Goal: Information Seeking & Learning: Learn about a topic

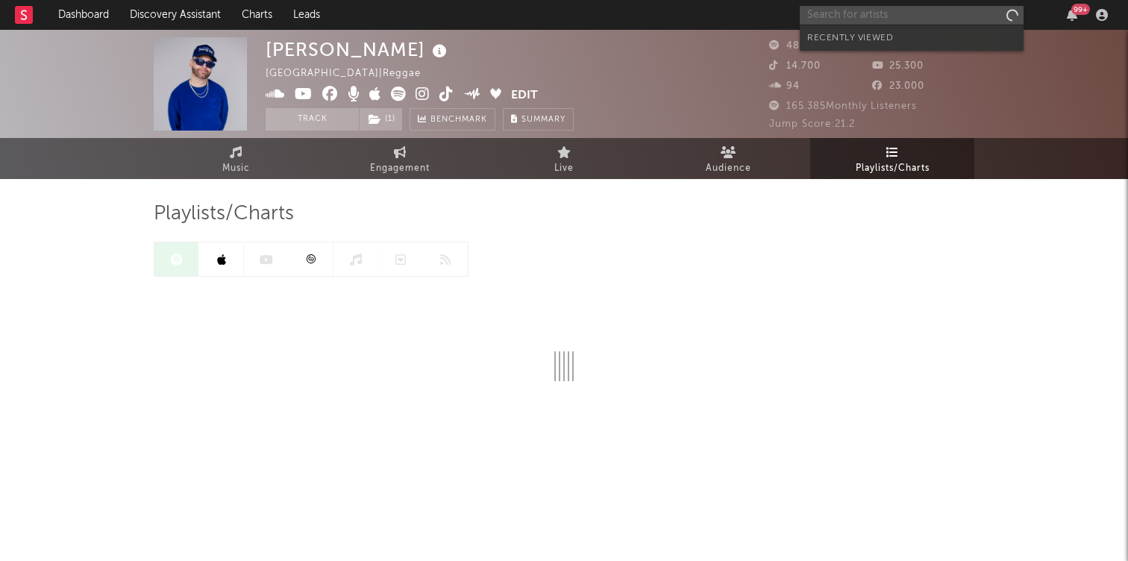
click at [856, 13] on input "text" at bounding box center [911, 15] width 224 height 19
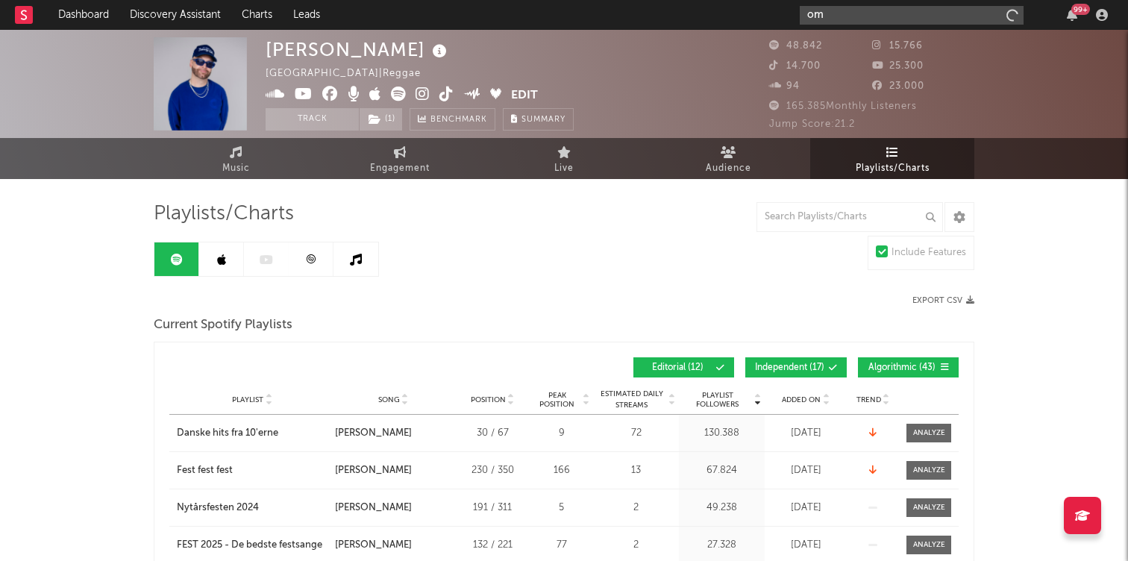
type input "o"
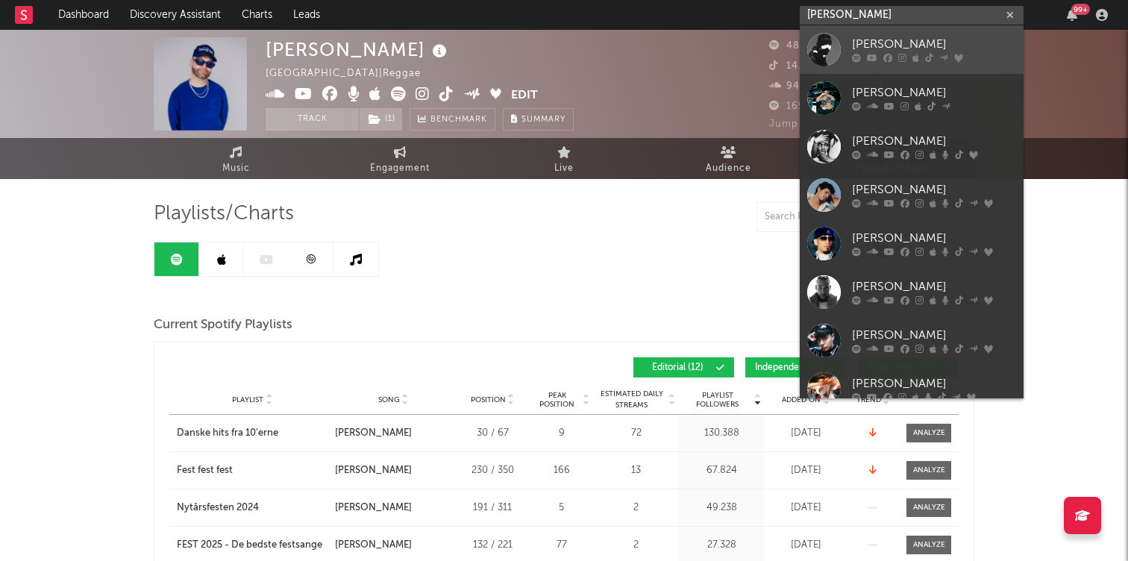
type input "[PERSON_NAME]"
click at [884, 37] on div "[PERSON_NAME]" at bounding box center [934, 45] width 164 height 18
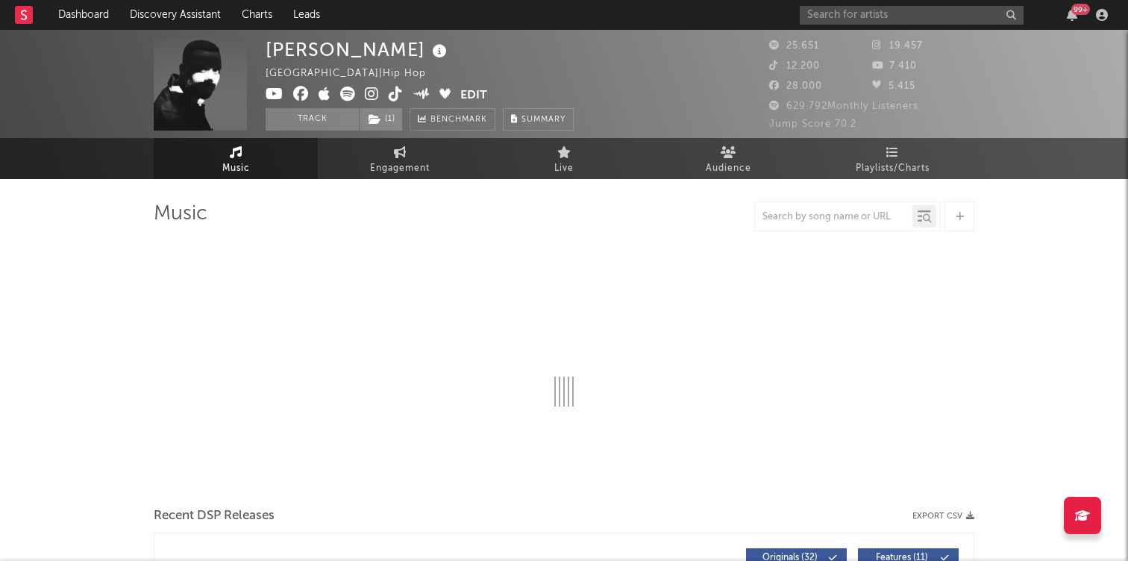
select select "6m"
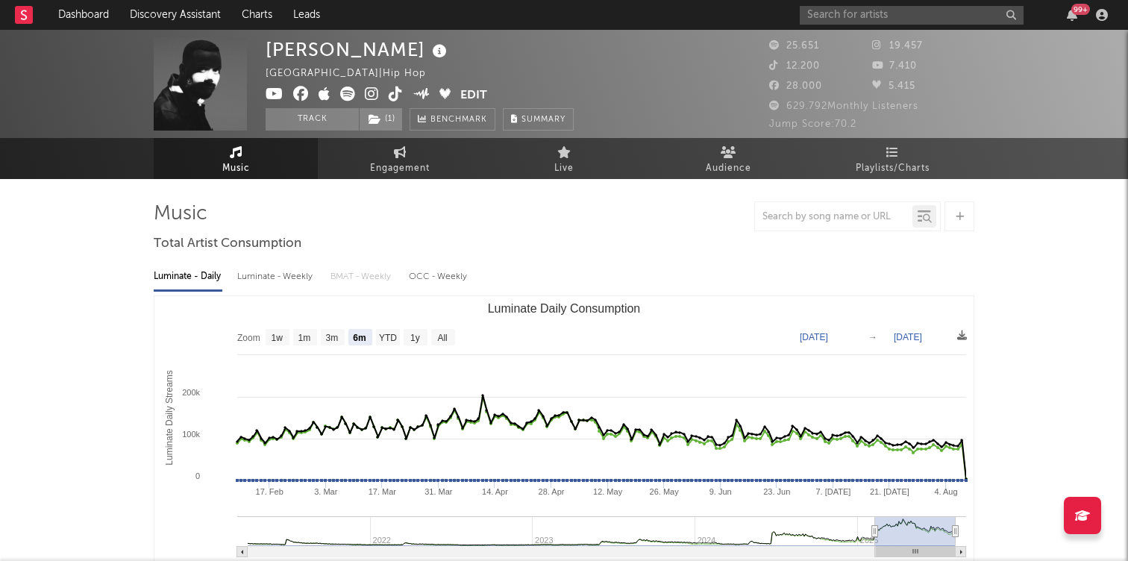
select select "6m"
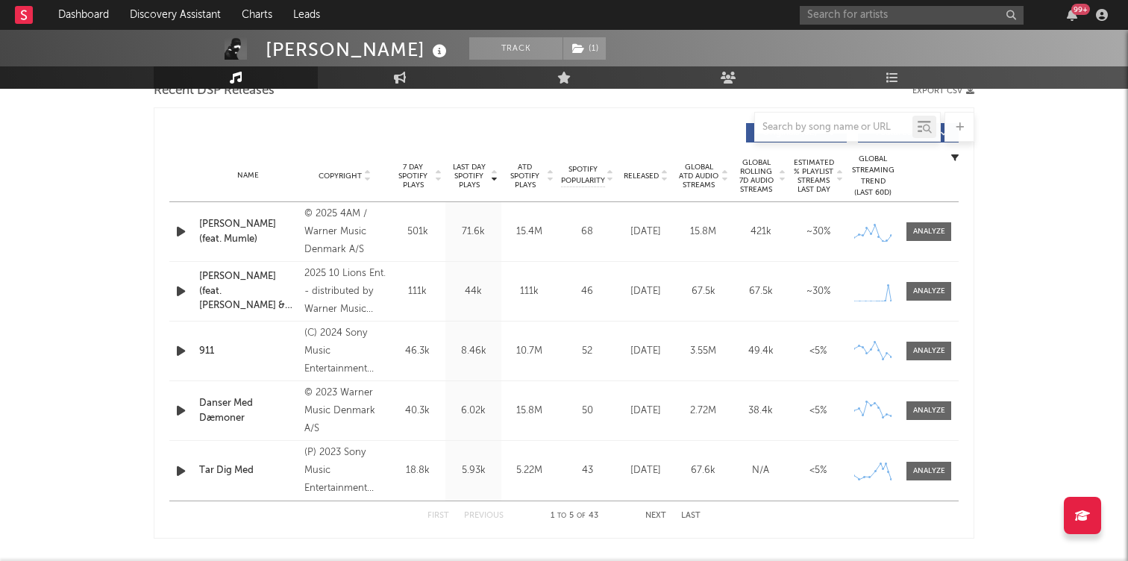
scroll to position [500, 0]
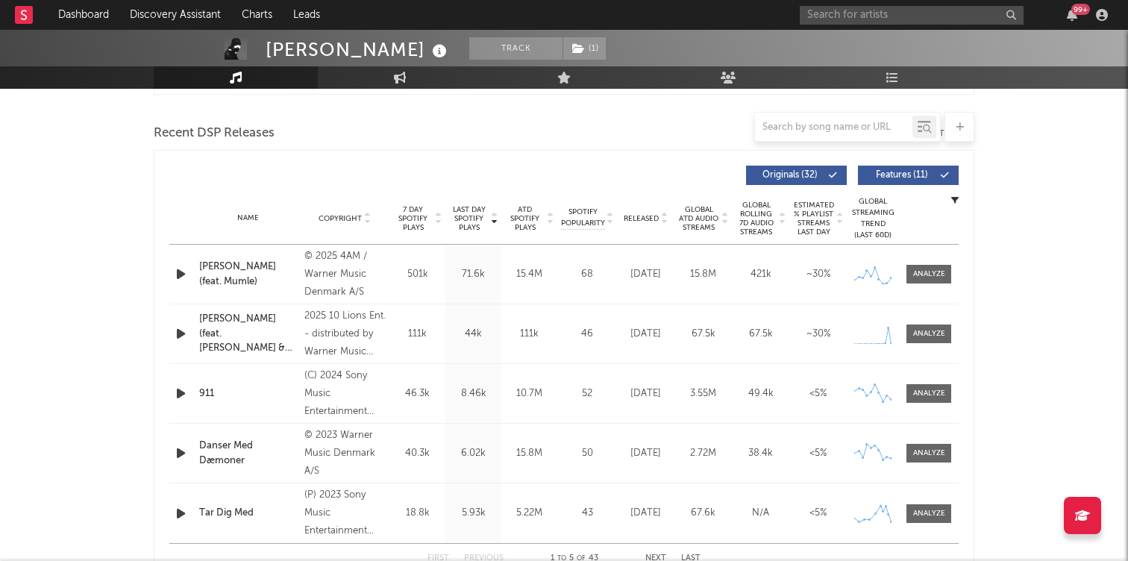
click at [257, 273] on div "[PERSON_NAME] (feat. Mumle)" at bounding box center [248, 274] width 98 height 29
click at [936, 268] on div at bounding box center [929, 273] width 32 height 11
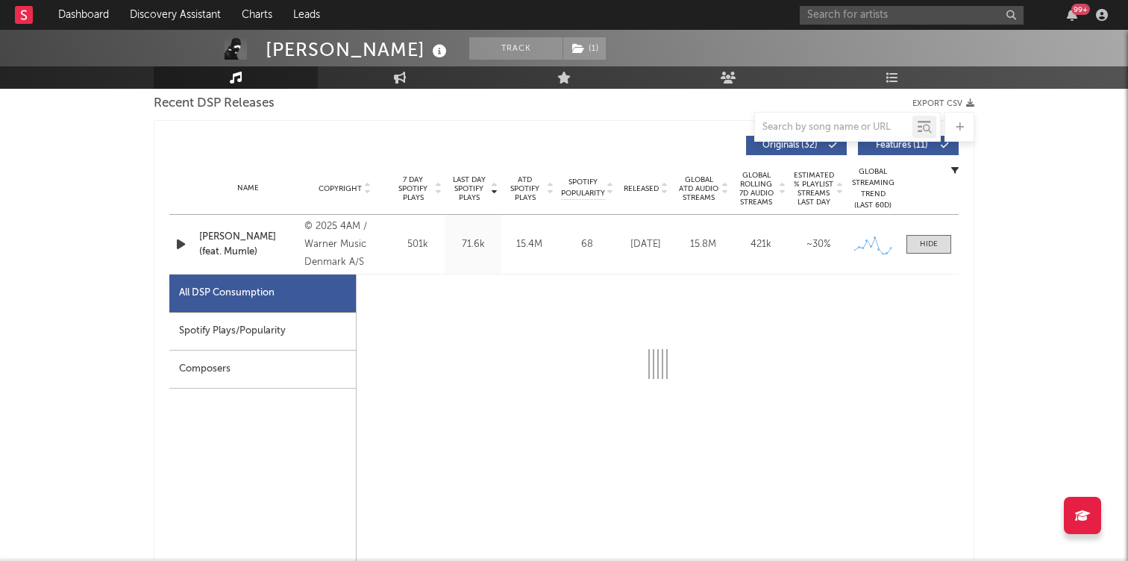
select select "6m"
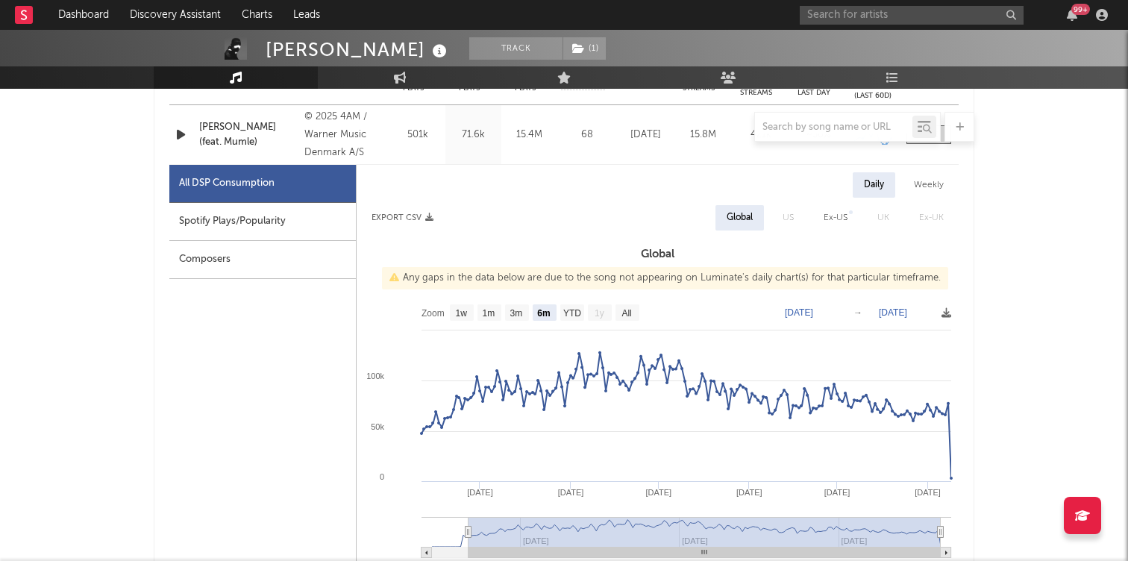
scroll to position [583, 0]
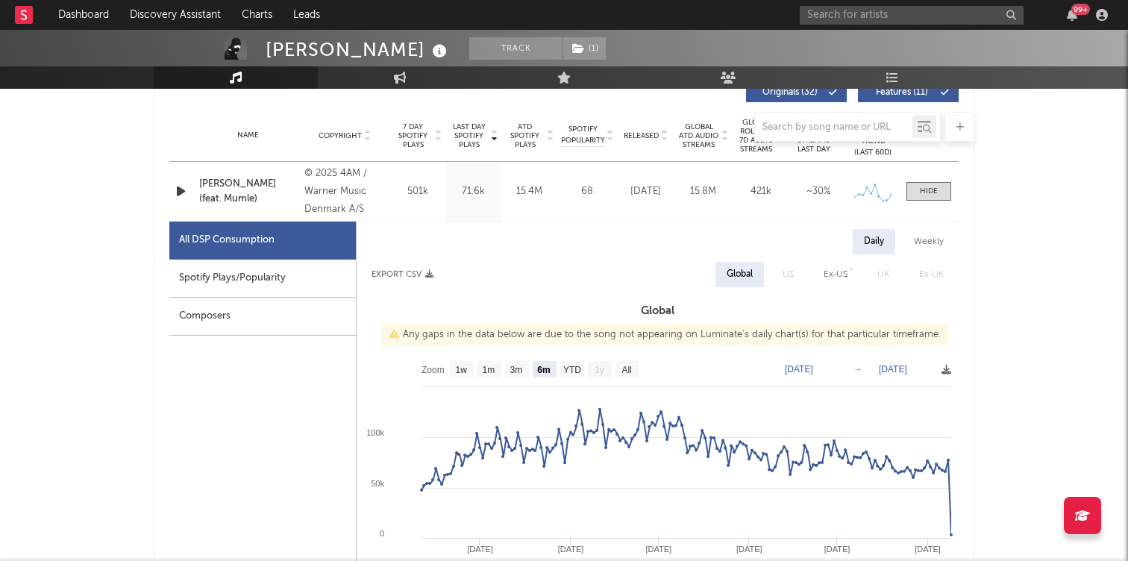
click at [844, 274] on div "Ex-US" at bounding box center [835, 274] width 24 height 18
select select "6m"
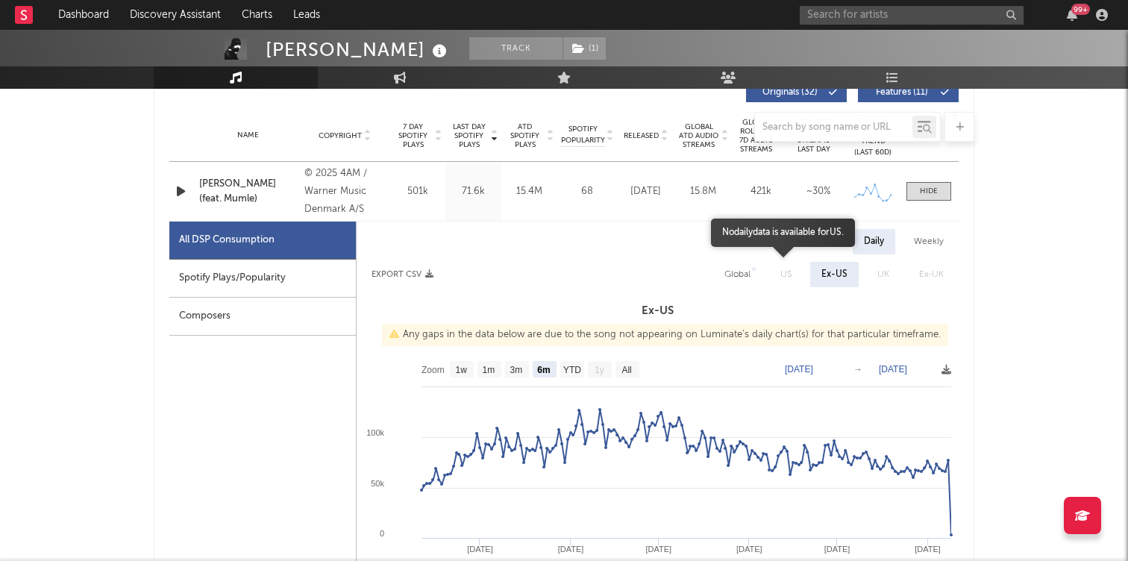
click at [791, 274] on span "US" at bounding box center [785, 274] width 41 height 25
click at [834, 276] on div "Ex-US" at bounding box center [834, 274] width 26 height 18
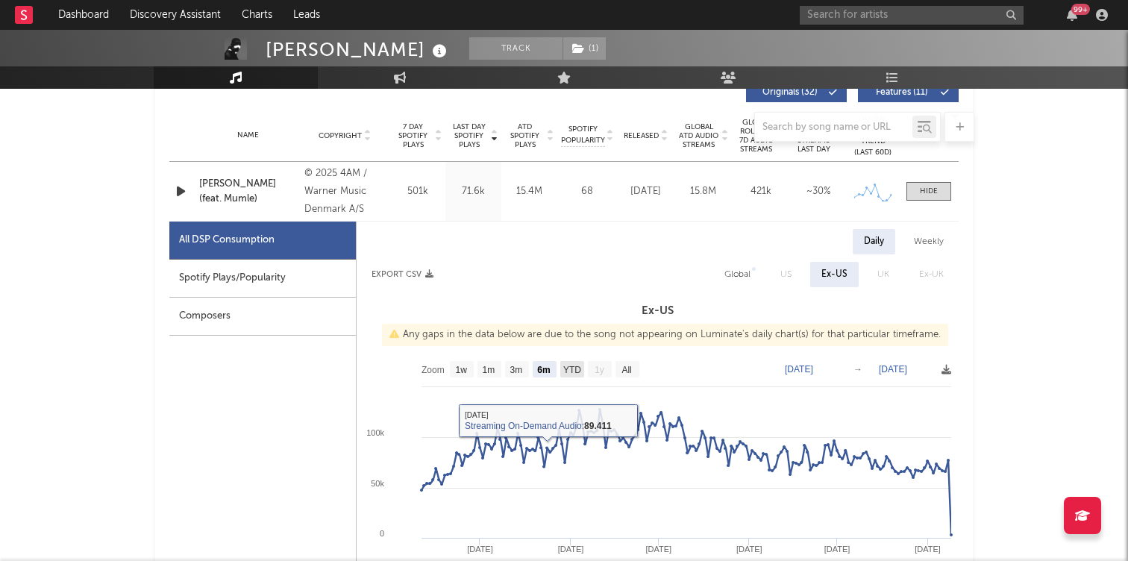
click at [574, 372] on text "YTD" at bounding box center [572, 370] width 18 height 10
select select "YTD"
